Goal: Information Seeking & Learning: Learn about a topic

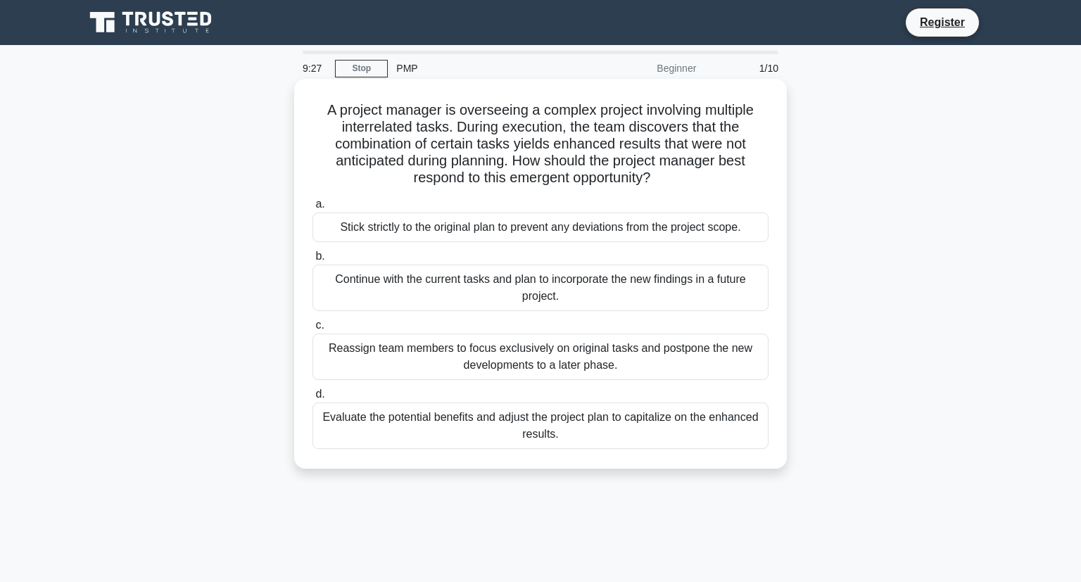
click at [594, 424] on div "Evaluate the potential benefits and adjust the project plan to capitalize on th…" at bounding box center [540, 425] width 456 height 46
click at [423, 439] on div "Evaluate the potential benefits and adjust the project plan to capitalize on th…" at bounding box center [540, 425] width 456 height 46
click at [426, 421] on div "Evaluate the potential benefits and adjust the project plan to capitalize on th…" at bounding box center [540, 425] width 456 height 46
click at [312, 399] on input "d. Evaluate the potential benefits and adjust the project plan to capitalize on…" at bounding box center [312, 394] width 0 height 9
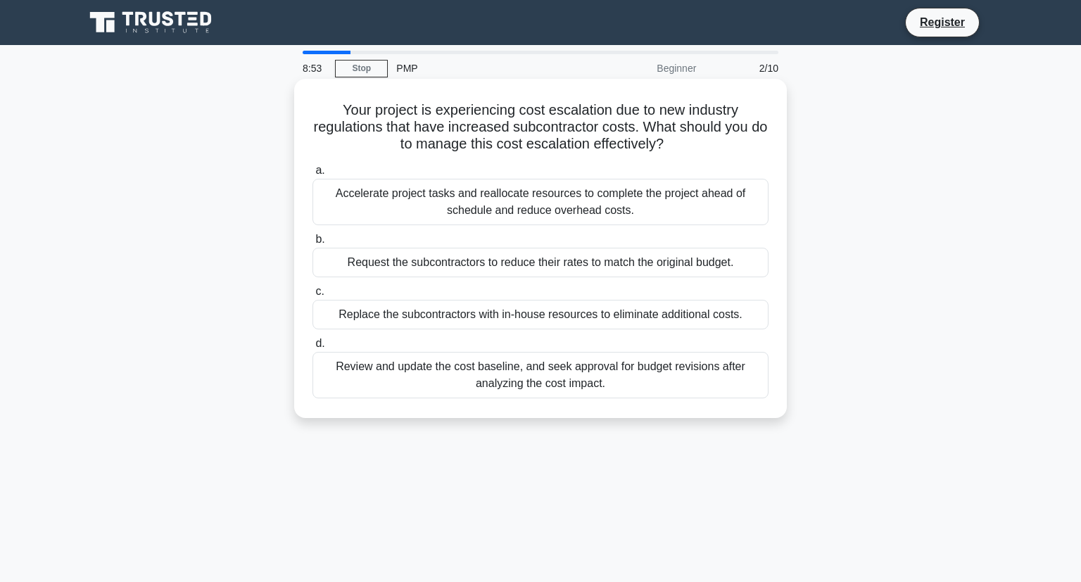
click at [424, 386] on div "Review and update the cost baseline, and seek approval for budget revisions aft…" at bounding box center [540, 375] width 456 height 46
click at [312, 348] on input "d. Review and update the cost baseline, and seek approval for budget revisions …" at bounding box center [312, 343] width 0 height 9
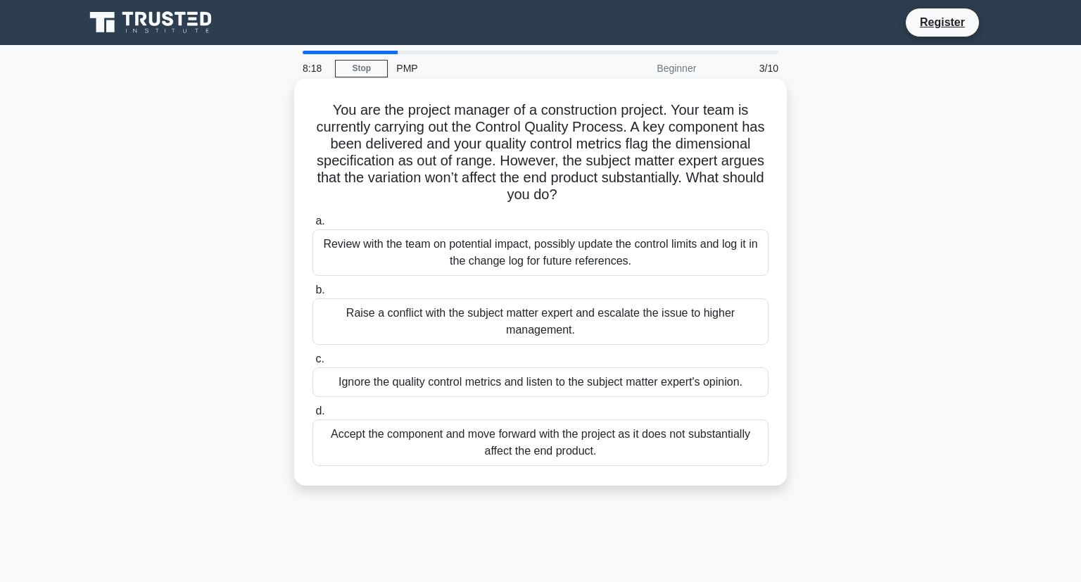
click at [702, 243] on div "Review with the team on potential impact, possibly update the control limits an…" at bounding box center [540, 252] width 456 height 46
click at [312, 226] on input "a. Review with the team on potential impact, possibly update the control limits…" at bounding box center [312, 221] width 0 height 9
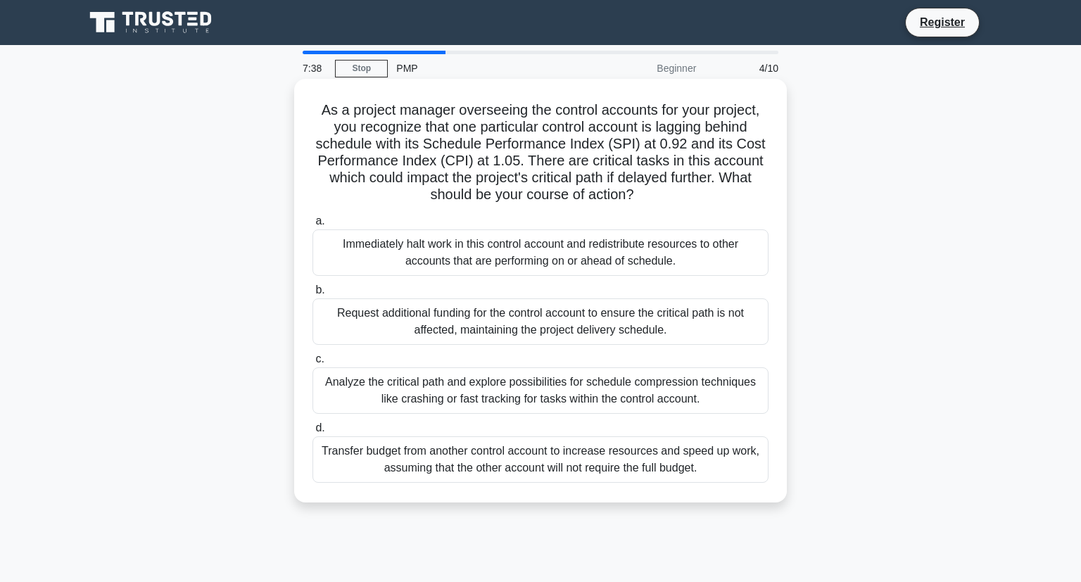
click at [677, 395] on div "Analyze the critical path and explore possibilities for schedule compression te…" at bounding box center [540, 390] width 456 height 46
click at [312, 364] on input "c. Analyze the critical path and explore possibilities for schedule compression…" at bounding box center [312, 359] width 0 height 9
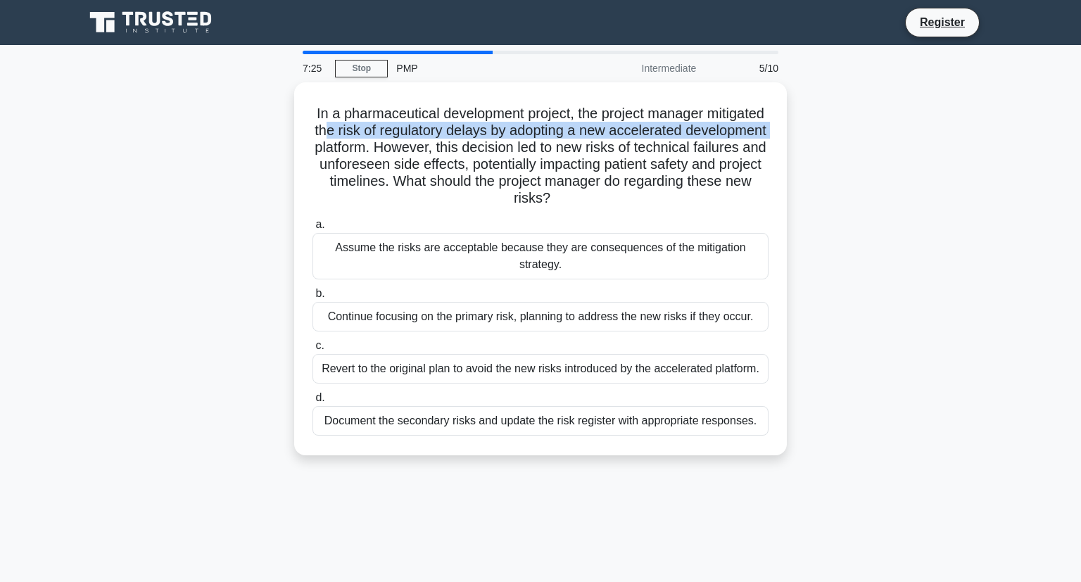
drag, startPoint x: 345, startPoint y: 134, endPoint x: 810, endPoint y: 128, distance: 465.0
click at [810, 128] on div "In a pharmaceutical development project, the project manager mitigated the risk…" at bounding box center [540, 277] width 929 height 390
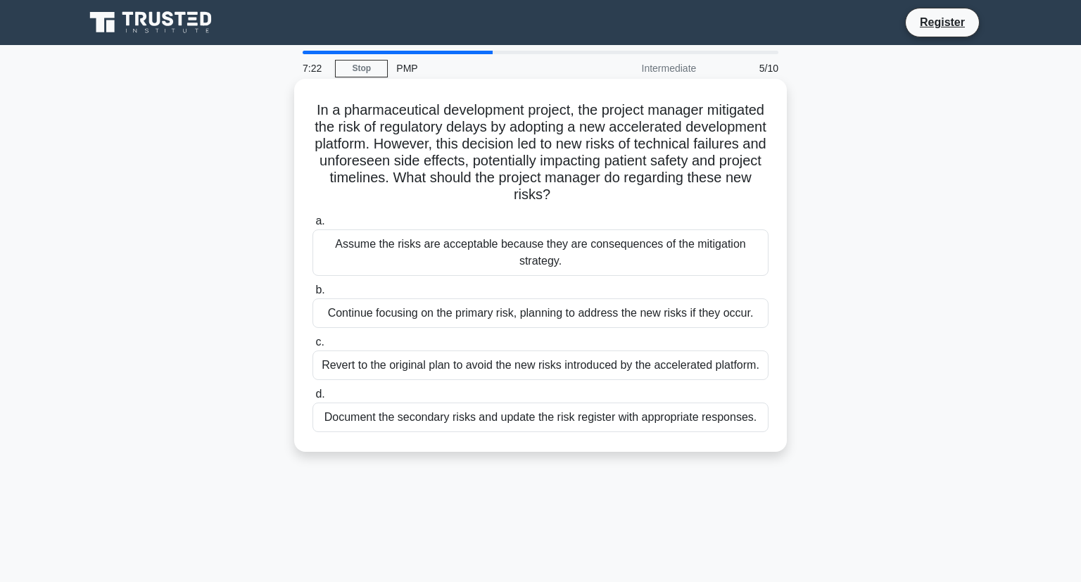
drag, startPoint x: 375, startPoint y: 151, endPoint x: 594, endPoint y: 196, distance: 224.1
click at [594, 196] on h5 "In a pharmaceutical development project, the project manager mitigated the risk…" at bounding box center [540, 152] width 459 height 103
click at [493, 205] on div "In a pharmaceutical development project, the project manager mitigated the risk…" at bounding box center [540, 265] width 481 height 362
click at [562, 184] on h5 "In a pharmaceutical development project, the project manager mitigated the risk…" at bounding box center [540, 152] width 459 height 103
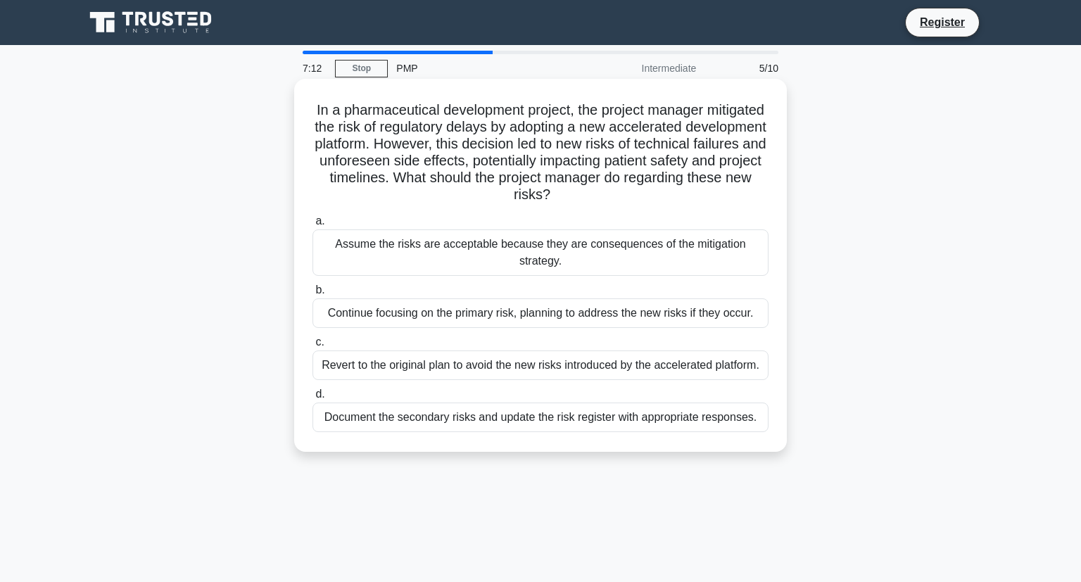
click at [563, 189] on h5 "In a pharmaceutical development project, the project manager mitigated the risk…" at bounding box center [540, 152] width 459 height 103
click at [570, 317] on div "Continue focusing on the primary risk, planning to address the new risks if the…" at bounding box center [540, 313] width 456 height 30
click at [312, 295] on input "b. Continue focusing on the primary risk, planning to address the new risks if …" at bounding box center [312, 290] width 0 height 9
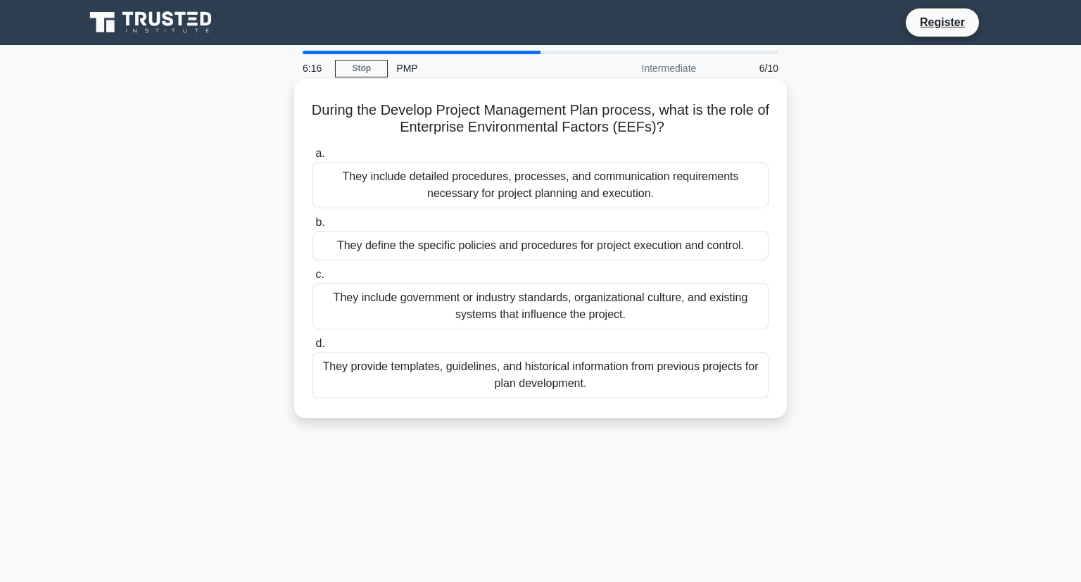
click at [405, 302] on div "They include government or industry standards, organizational culture, and exis…" at bounding box center [540, 306] width 456 height 46
click at [312, 279] on input "c. They include government or industry standards, organizational culture, and e…" at bounding box center [312, 274] width 0 height 9
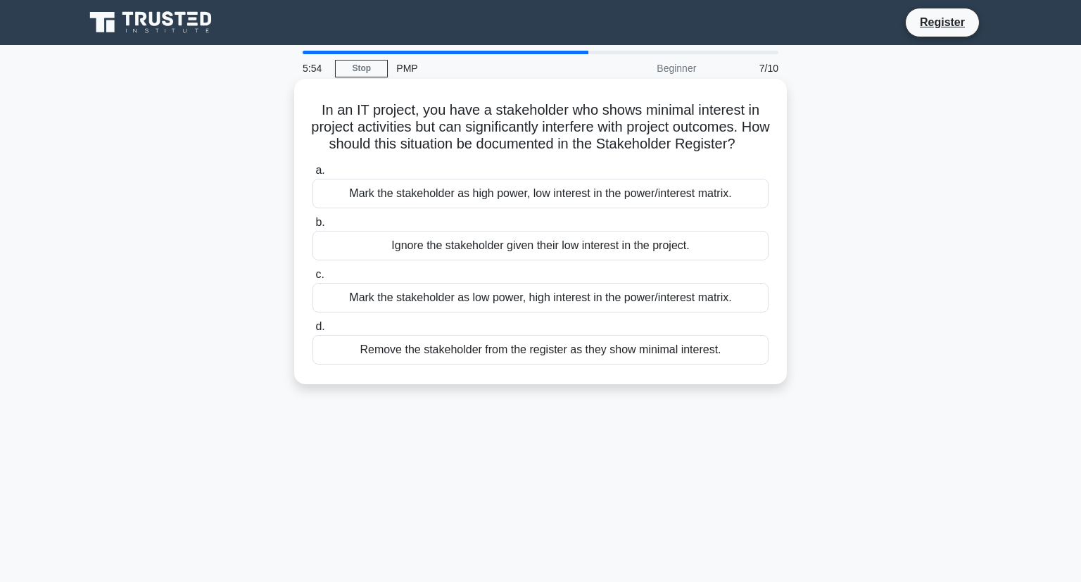
click at [461, 193] on div "Mark the stakeholder as high power, low interest in the power/interest matrix." at bounding box center [540, 194] width 456 height 30
click at [312, 175] on input "a. Mark the stakeholder as high power, low interest in the power/interest matri…" at bounding box center [312, 170] width 0 height 9
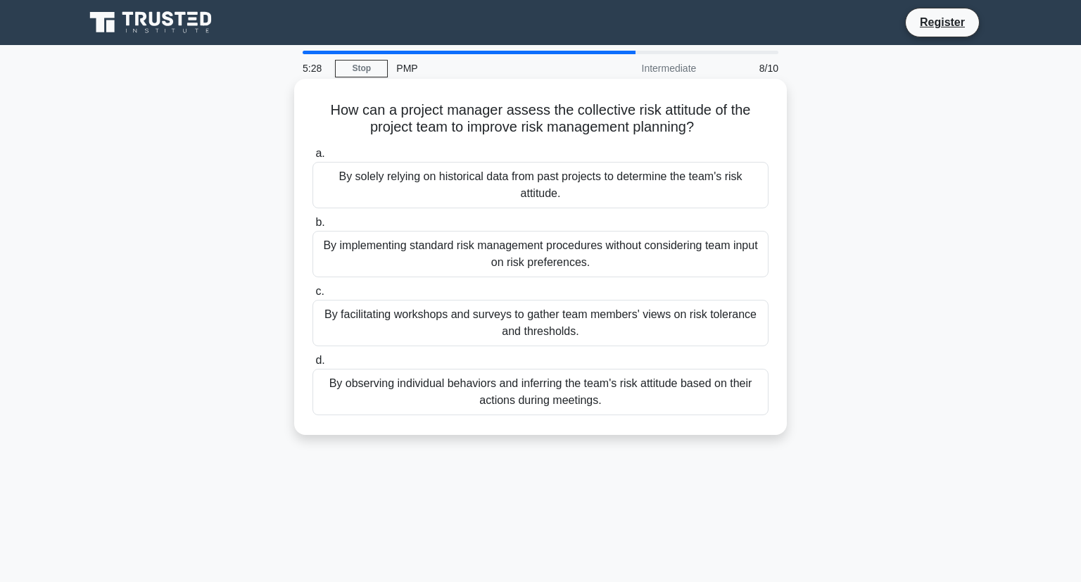
click at [612, 393] on div "By observing individual behaviors and inferring the team's risk attitude based …" at bounding box center [540, 392] width 456 height 46
click at [312, 365] on input "d. By observing individual behaviors and inferring the team's risk attitude bas…" at bounding box center [312, 360] width 0 height 9
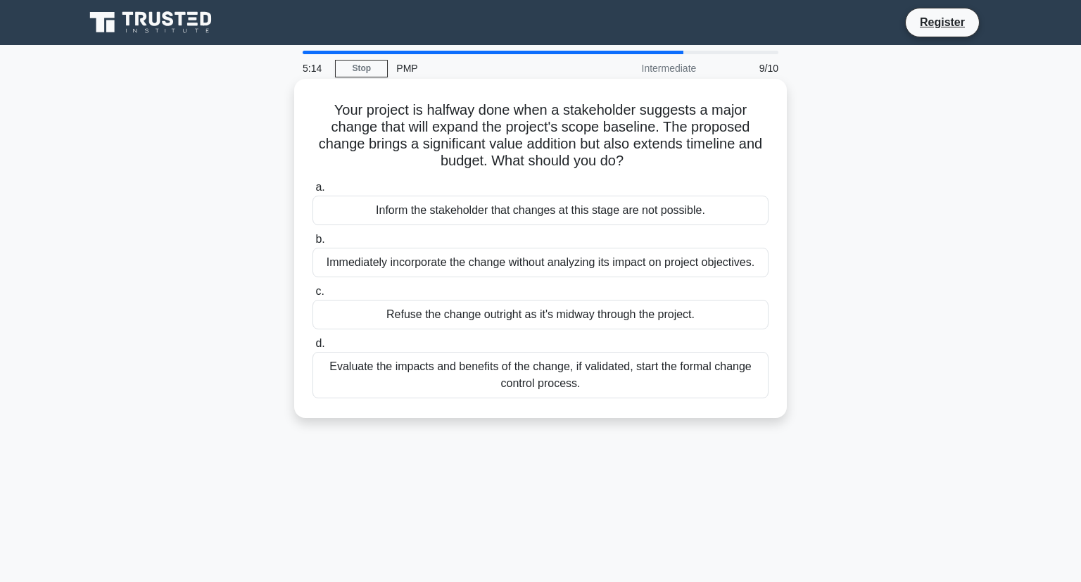
click at [582, 376] on div "Evaluate the impacts and benefits of the change, if validated, start the formal…" at bounding box center [540, 375] width 456 height 46
click at [312, 348] on input "d. Evaluate the impacts and benefits of the change, if validated, start the for…" at bounding box center [312, 343] width 0 height 9
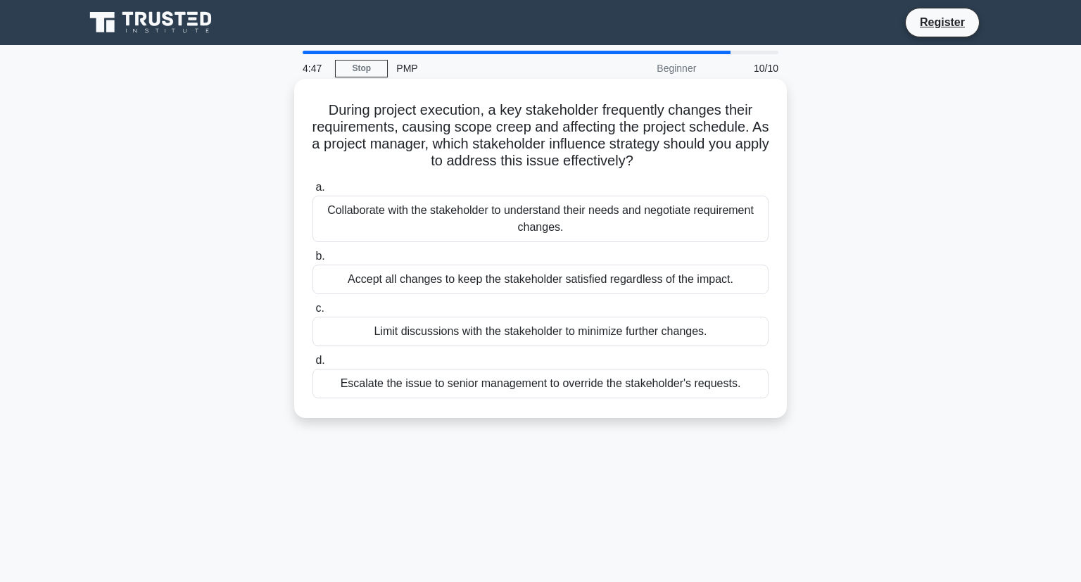
click at [578, 212] on div "Collaborate with the stakeholder to understand their needs and negotiate requir…" at bounding box center [540, 219] width 456 height 46
click at [312, 192] on input "a. Collaborate with the stakeholder to understand their needs and negotiate req…" at bounding box center [312, 187] width 0 height 9
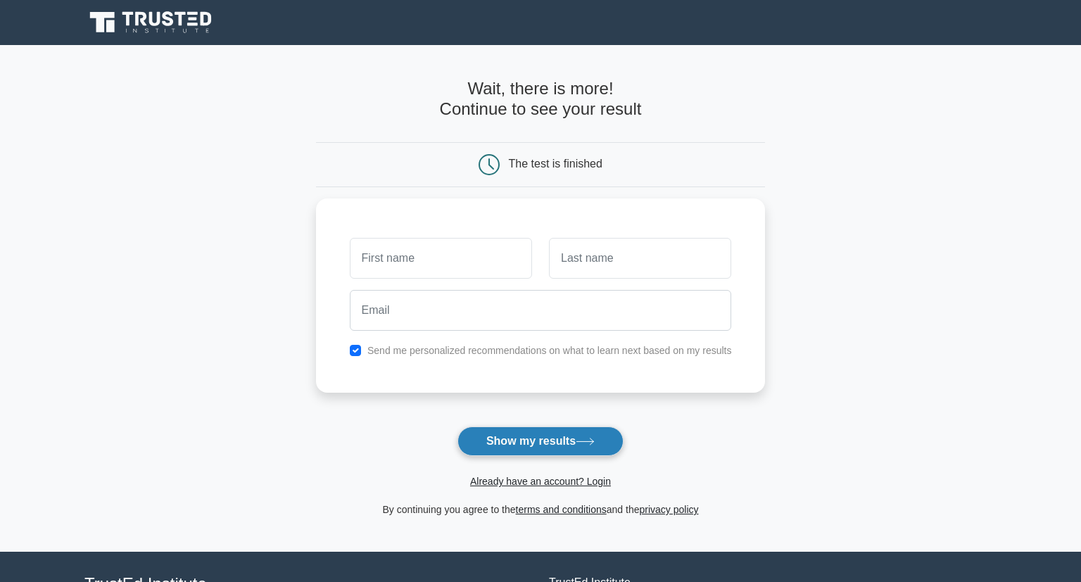
click at [555, 447] on button "Show my results" at bounding box center [540, 441] width 166 height 30
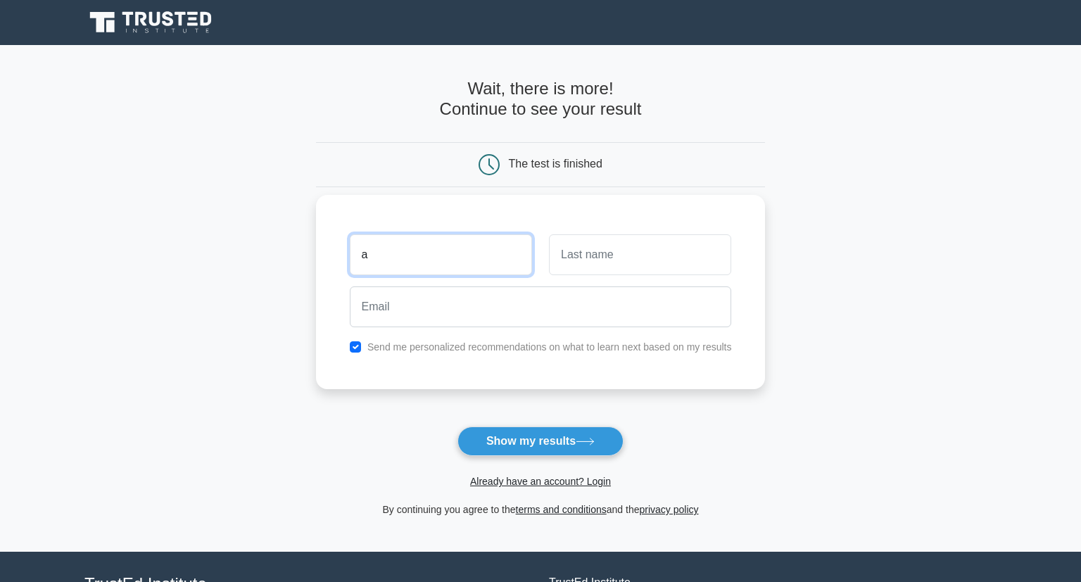
type input "a"
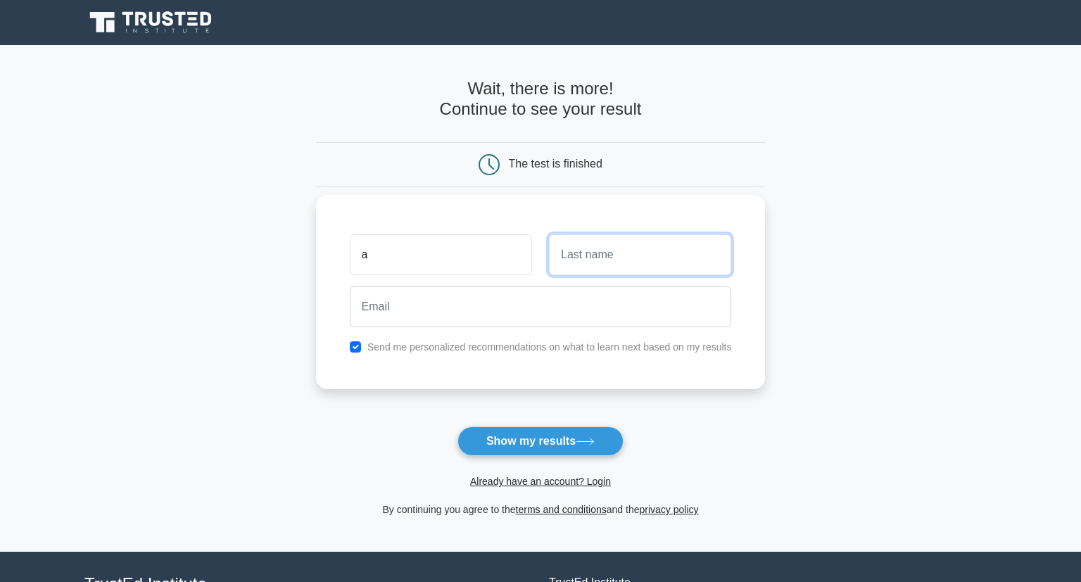
click at [632, 263] on input "text" at bounding box center [640, 254] width 182 height 41
type input "v"
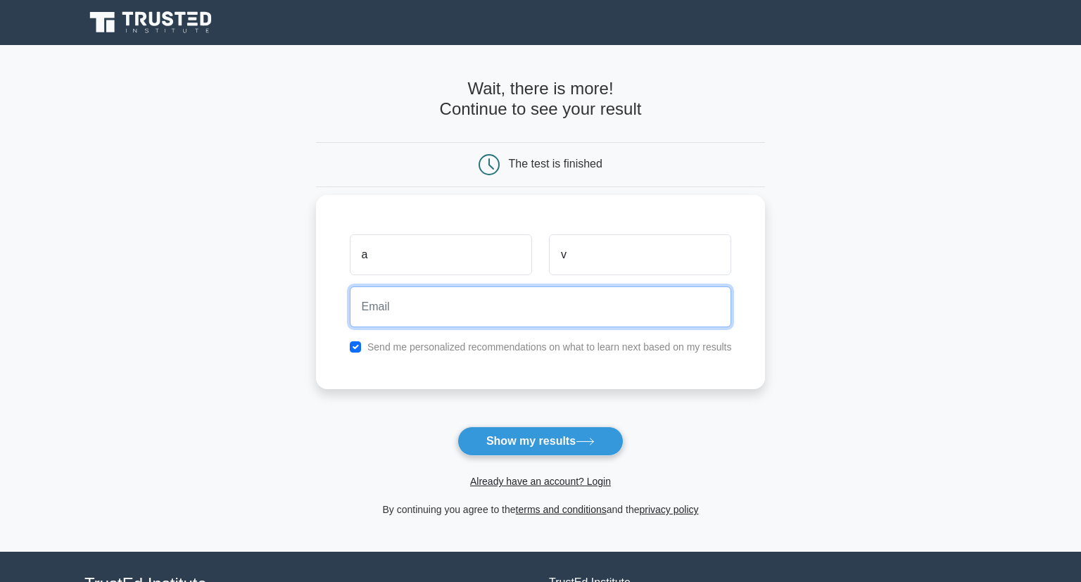
click at [542, 315] on input "email" at bounding box center [541, 306] width 382 height 41
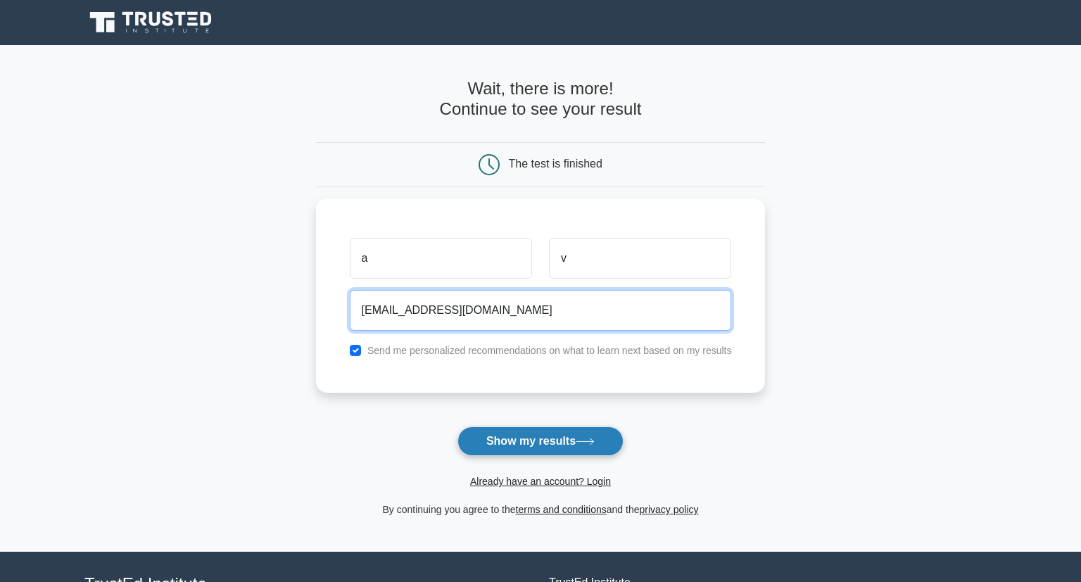
type input "[EMAIL_ADDRESS][DOMAIN_NAME]"
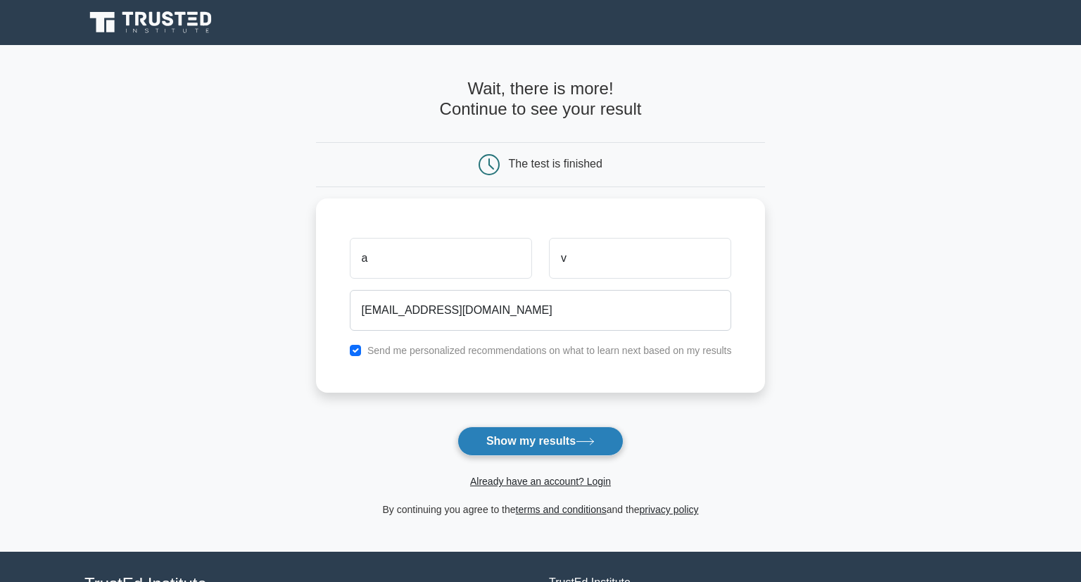
click at [533, 452] on button "Show my results" at bounding box center [540, 441] width 166 height 30
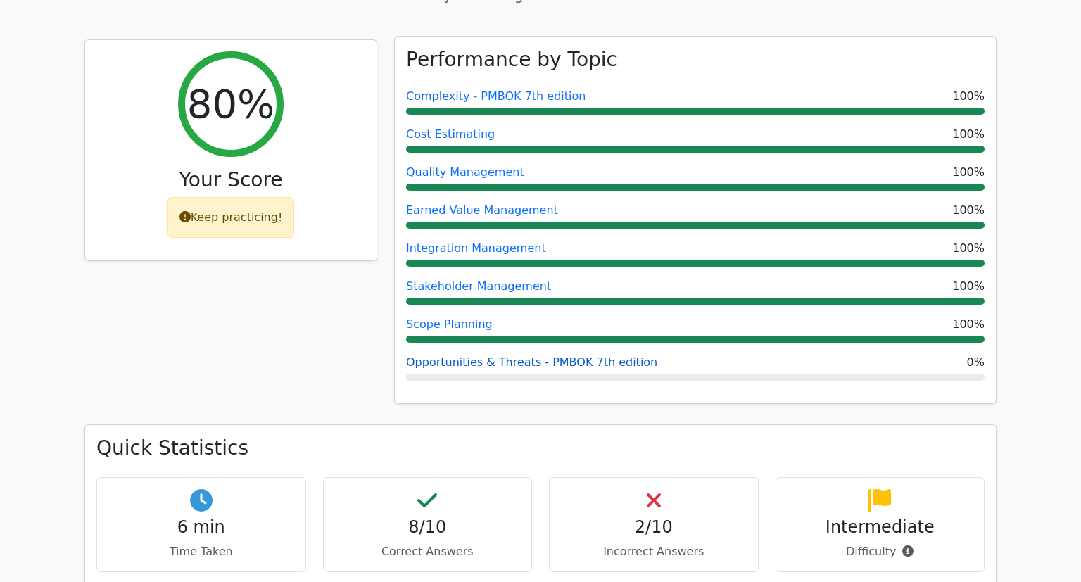
scroll to position [596, 0]
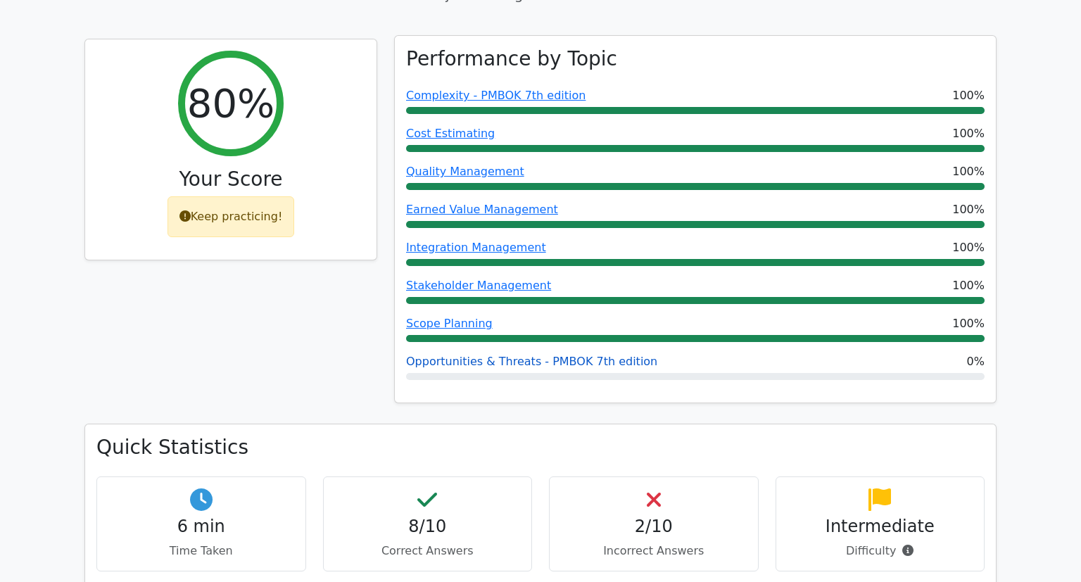
click at [618, 355] on link "Opportunities & Threats - PMBOK 7th edition" at bounding box center [531, 361] width 251 height 13
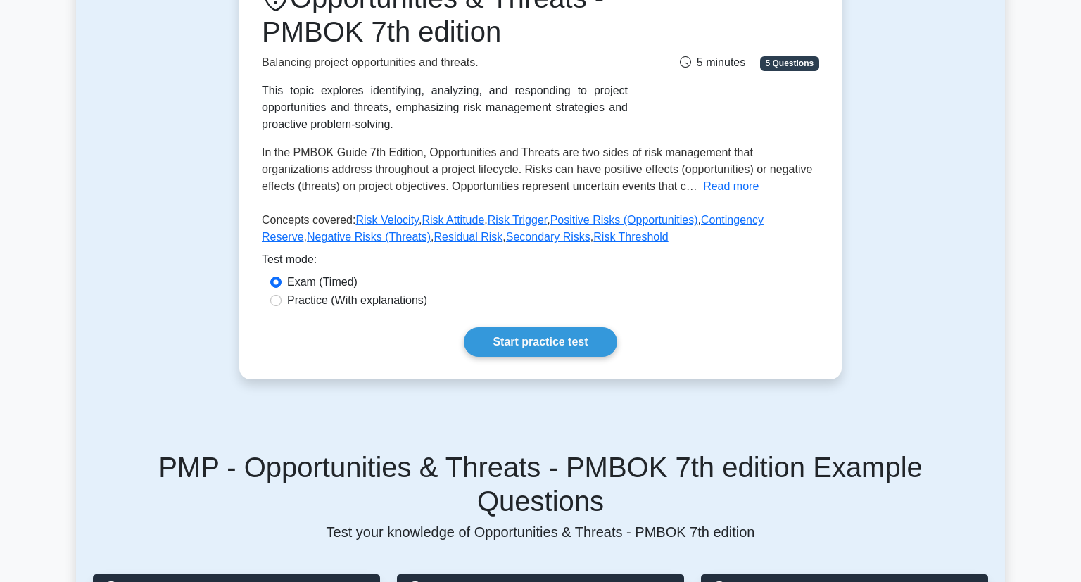
scroll to position [219, 0]
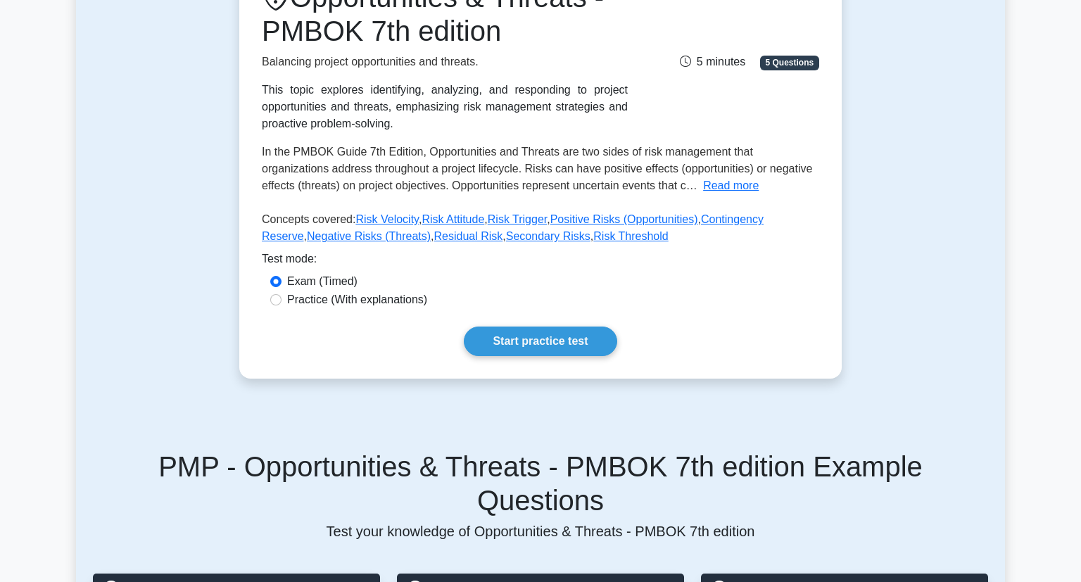
click at [307, 297] on label "Practice (With explanations)" at bounding box center [357, 299] width 140 height 17
click at [281, 297] on input "Practice (With explanations)" at bounding box center [275, 299] width 11 height 11
radio input "true"
click at [516, 334] on link "Start practice test" at bounding box center [540, 341] width 153 height 30
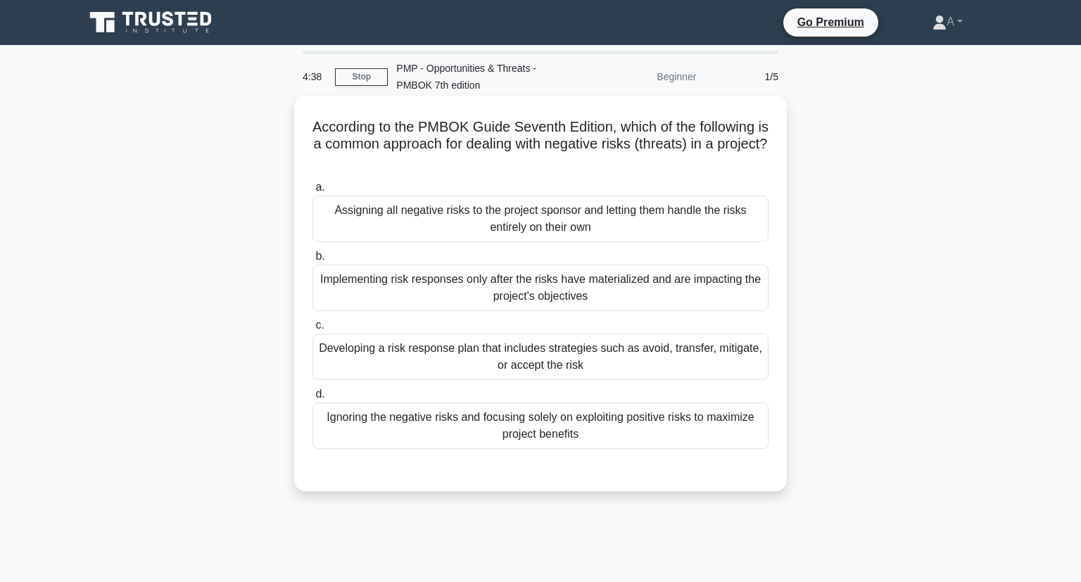
click at [367, 357] on div "Developing a risk response plan that includes strategies such as avoid, transfe…" at bounding box center [540, 356] width 456 height 46
click at [312, 330] on input "c. Developing a risk response plan that includes strategies such as avoid, tran…" at bounding box center [312, 325] width 0 height 9
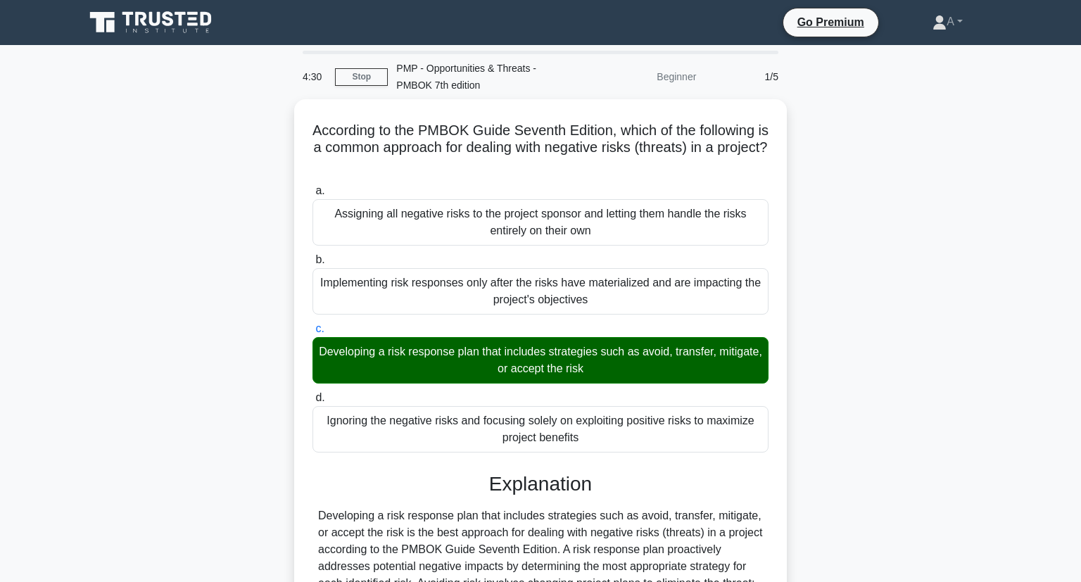
scroll to position [234, 0]
